Goal: Navigation & Orientation: Find specific page/section

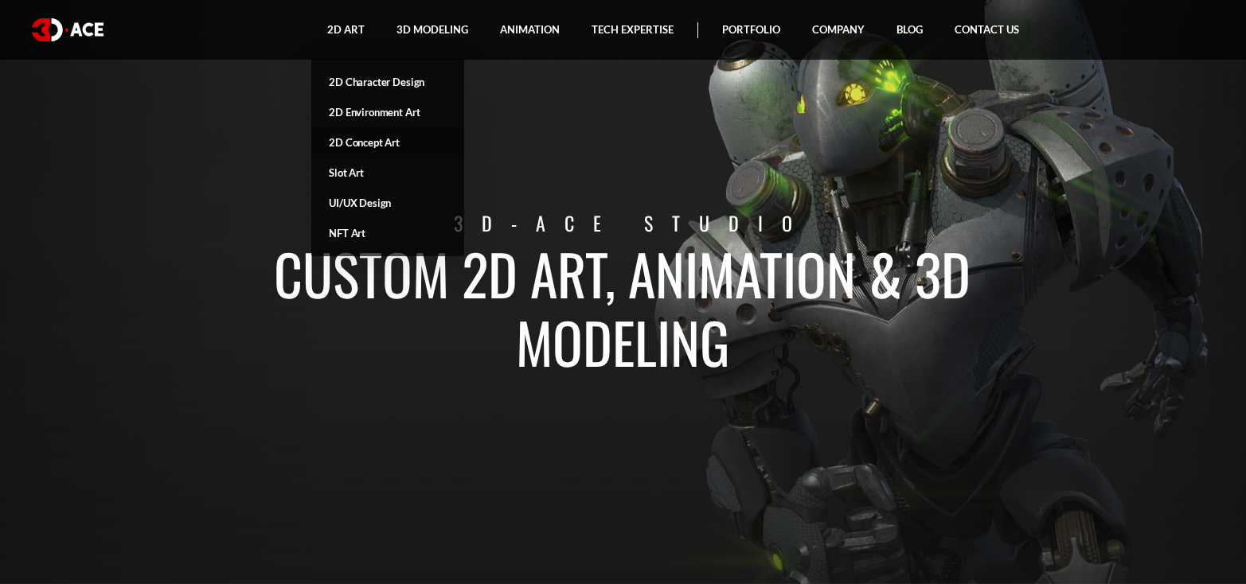
click at [380, 142] on link "2D Concept Art" at bounding box center [387, 142] width 153 height 30
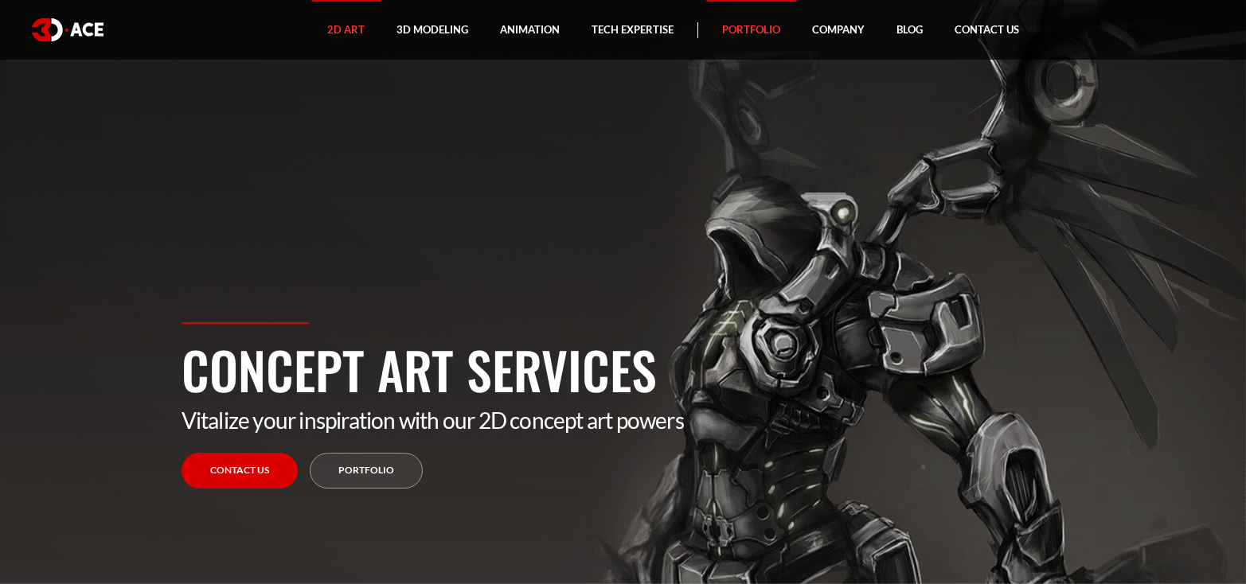
click at [747, 29] on link "Portfolio" at bounding box center [751, 30] width 90 height 60
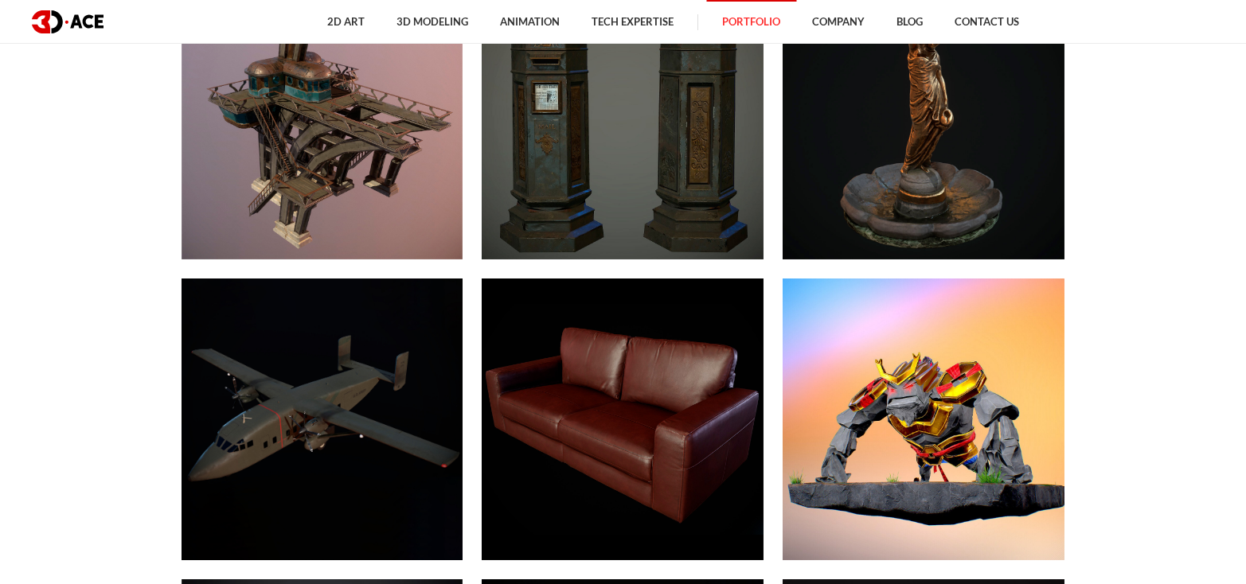
scroll to position [9939, 0]
